Goal: Information Seeking & Learning: Learn about a topic

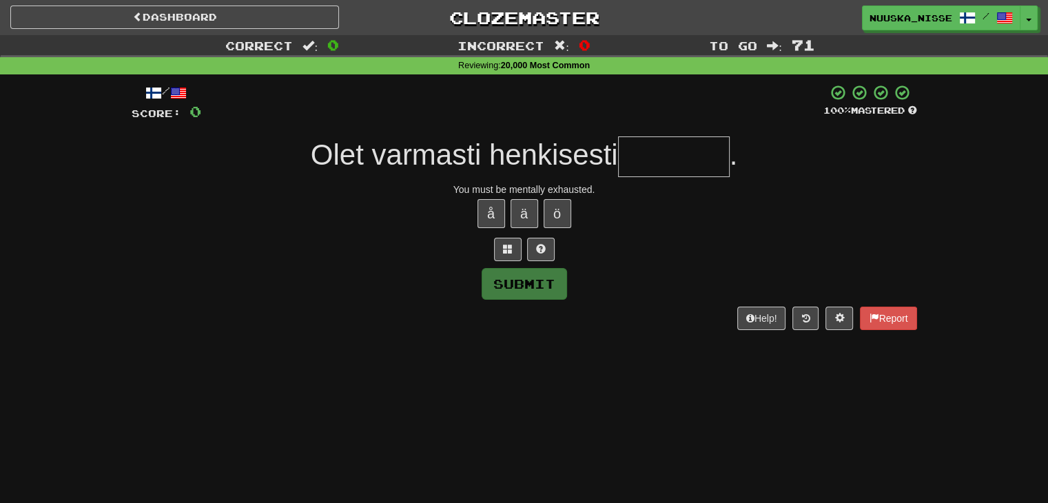
click at [570, 368] on div "Dashboard Clozemaster Nuuska_Nisse / Toggle Dropdown Dashboard Leaderboard Acti…" at bounding box center [524, 251] width 1048 height 503
click at [564, 368] on div "Dashboard Clozemaster Nuuska_Nisse / Toggle Dropdown Dashboard Leaderboard Acti…" at bounding box center [524, 251] width 1048 height 503
click at [569, 368] on div "Dashboard Clozemaster Nuuska_Nisse / Toggle Dropdown Dashboard Leaderboard Acti…" at bounding box center [524, 251] width 1048 height 503
click at [570, 368] on div "Dashboard Clozemaster Nuuska_Nisse / Toggle Dropdown Dashboard Leaderboard Acti…" at bounding box center [524, 251] width 1048 height 503
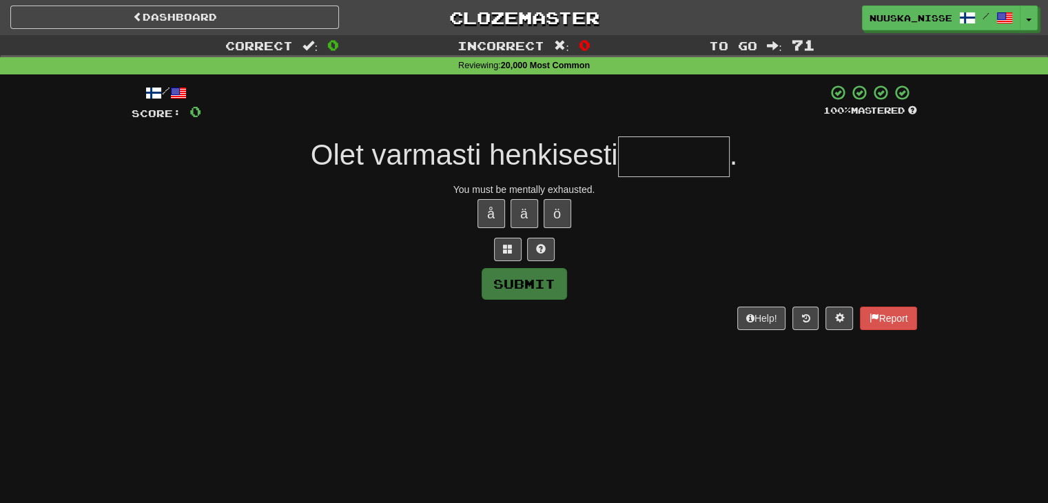
click at [570, 368] on div "Dashboard Clozemaster Nuuska_Nisse / Toggle Dropdown Dashboard Leaderboard Acti…" at bounding box center [524, 251] width 1048 height 503
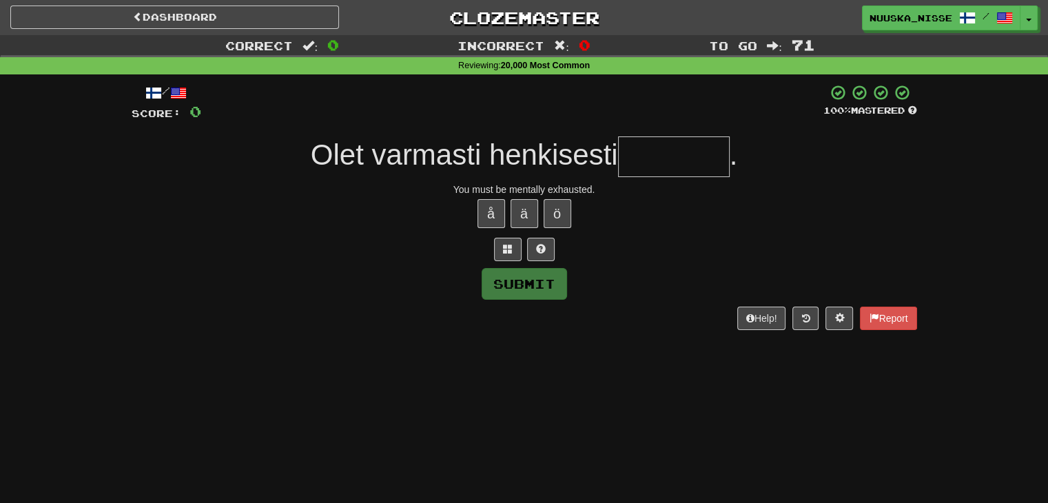
click at [570, 368] on div "Dashboard Clozemaster Nuuska_Nisse / Toggle Dropdown Dashboard Leaderboard Acti…" at bounding box center [524, 251] width 1048 height 503
click at [569, 368] on div "Dashboard Clozemaster Nuuska_Nisse / Toggle Dropdown Dashboard Leaderboard Acti…" at bounding box center [524, 251] width 1048 height 503
click at [570, 368] on div "Dashboard Clozemaster Nuuska_Nisse / Toggle Dropdown Dashboard Leaderboard Acti…" at bounding box center [524, 251] width 1048 height 503
click at [569, 368] on div "Dashboard Clozemaster Nuuska_Nisse / Toggle Dropdown Dashboard Leaderboard Acti…" at bounding box center [524, 251] width 1048 height 503
click at [570, 368] on div "Dashboard Clozemaster Nuuska_Nisse / Toggle Dropdown Dashboard Leaderboard Acti…" at bounding box center [524, 251] width 1048 height 503
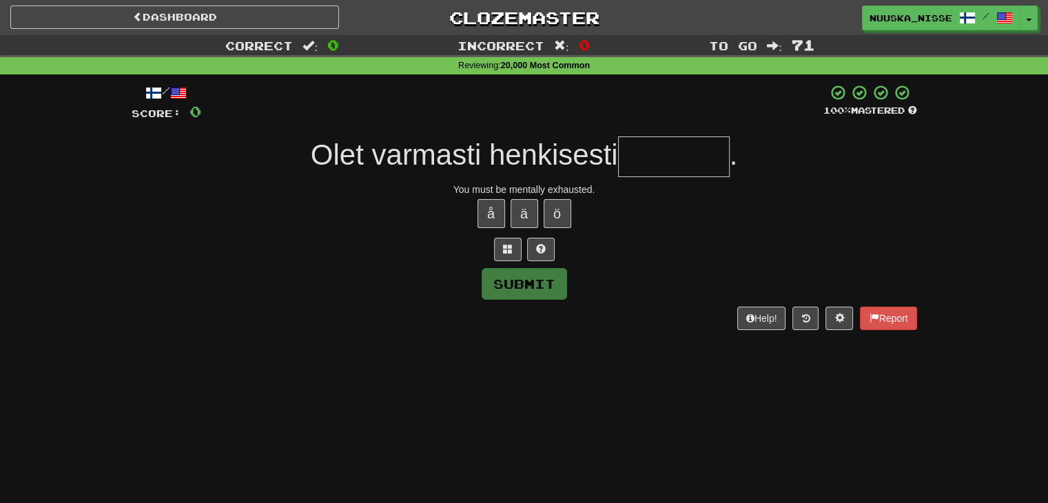
click at [570, 368] on div "Dashboard Clozemaster Nuuska_Nisse / Toggle Dropdown Dashboard Leaderboard Acti…" at bounding box center [524, 251] width 1048 height 503
click at [565, 258] on div at bounding box center [524, 249] width 785 height 23
click at [641, 368] on div "Dashboard Clozemaster Nuuska_Nisse / Toggle Dropdown Dashboard Leaderboard Acti…" at bounding box center [524, 251] width 1048 height 503
click at [570, 368] on div "Dashboard Clozemaster Nuuska_Nisse / Toggle Dropdown Dashboard Leaderboard Acti…" at bounding box center [524, 251] width 1048 height 503
click at [569, 368] on div "Dashboard Clozemaster Nuuska_Nisse / Toggle Dropdown Dashboard Leaderboard Acti…" at bounding box center [524, 251] width 1048 height 503
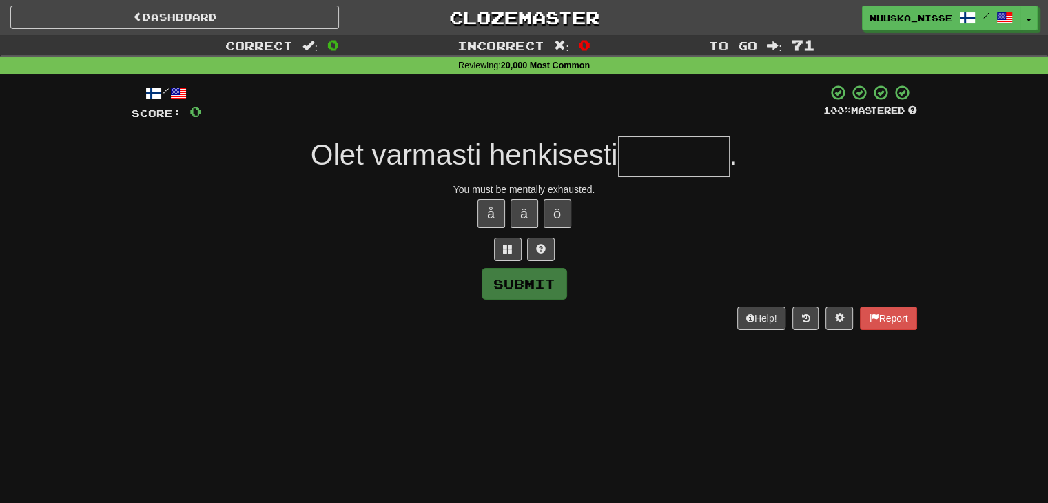
click at [569, 368] on div "Dashboard Clozemaster Nuuska_Nisse / Toggle Dropdown Dashboard Leaderboard Acti…" at bounding box center [524, 251] width 1048 height 503
click at [570, 368] on div "Dashboard Clozemaster Nuuska_Nisse / Toggle Dropdown Dashboard Leaderboard Acti…" at bounding box center [524, 251] width 1048 height 503
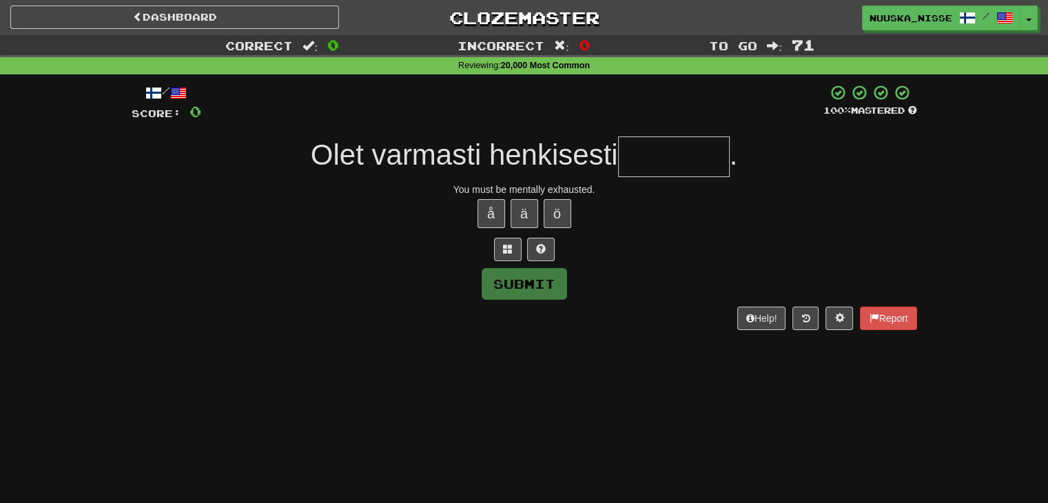
click at [570, 368] on div "Dashboard Clozemaster Nuuska_Nisse / Toggle Dropdown Dashboard Leaderboard Acti…" at bounding box center [524, 251] width 1048 height 503
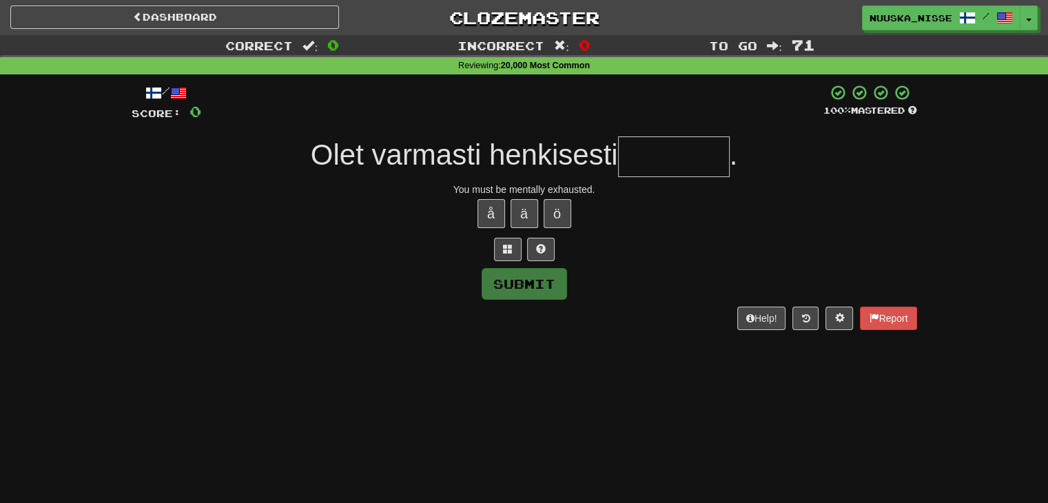
click at [640, 368] on div "Dashboard Clozemaster Nuuska_Nisse / Toggle Dropdown Dashboard Leaderboard Acti…" at bounding box center [524, 251] width 1048 height 503
click at [569, 368] on div "Dashboard Clozemaster Nuuska_Nisse / Toggle Dropdown Dashboard Leaderboard Acti…" at bounding box center [524, 251] width 1048 height 503
click at [570, 368] on div "Dashboard Clozemaster Nuuska_Nisse / Toggle Dropdown Dashboard Leaderboard Acti…" at bounding box center [524, 251] width 1048 height 503
click at [697, 155] on input "text" at bounding box center [674, 156] width 112 height 41
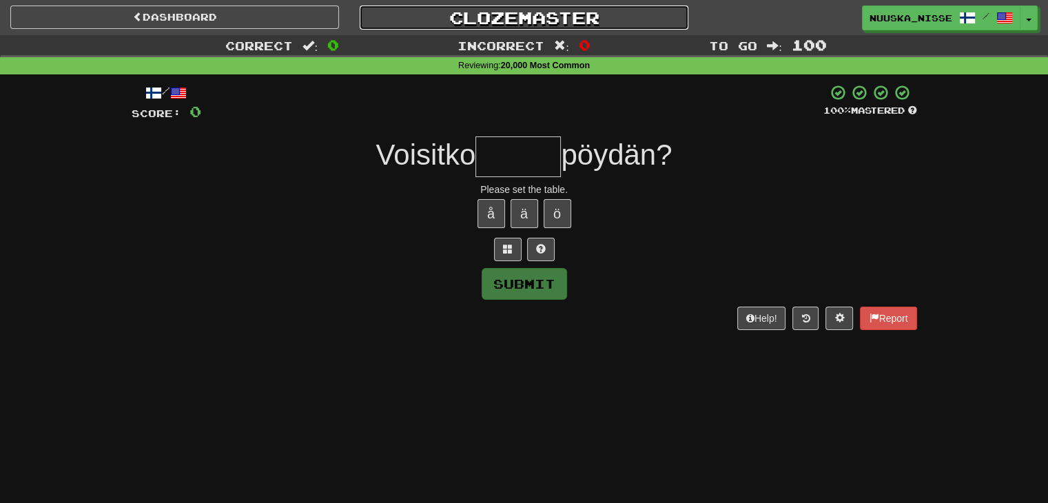
drag, startPoint x: 0, startPoint y: 0, endPoint x: 548, endPoint y: 23, distance: 548.9
click at [548, 23] on link "Clozemaster" at bounding box center [524, 18] width 329 height 24
